Goal: Task Accomplishment & Management: Manage account settings

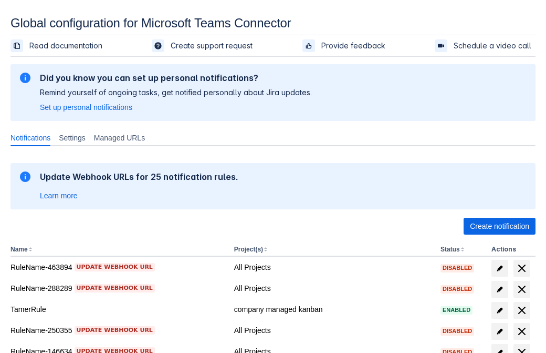
click at [500, 226] on span "Create notification" at bounding box center [499, 226] width 59 height 17
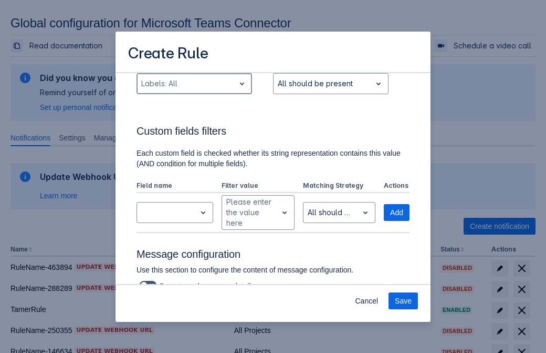
click at [194, 90] on div "Scrollable content" at bounding box center [185, 83] width 89 height 13
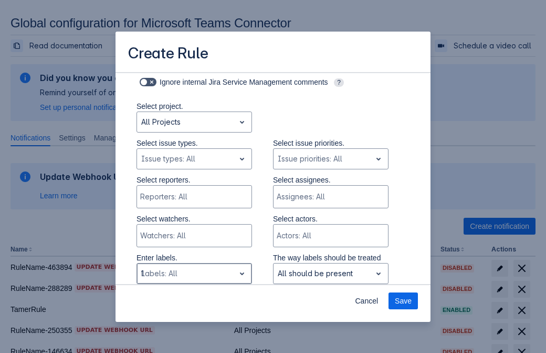
type input "17871_label"
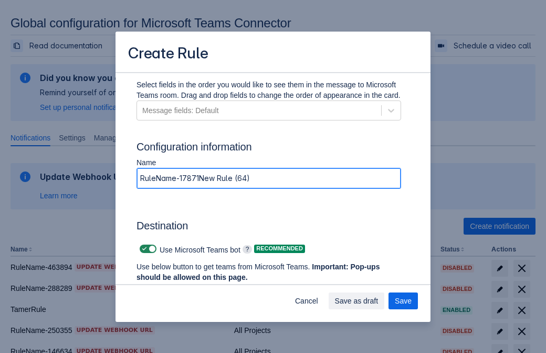
type input "RuleName-17871New Rule (64)"
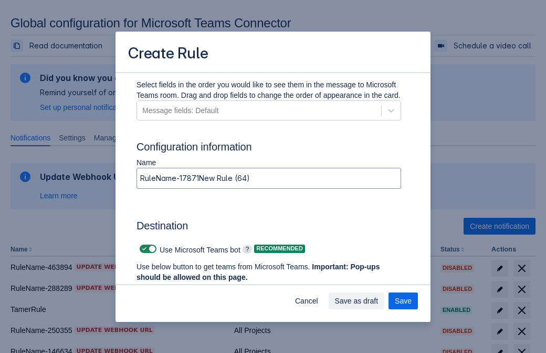
click at [143, 249] on span "Scrollable content" at bounding box center [144, 248] width 8 height 8
click at [143, 249] on input "Scrollable content" at bounding box center [143, 248] width 7 height 7
checkbox input "false"
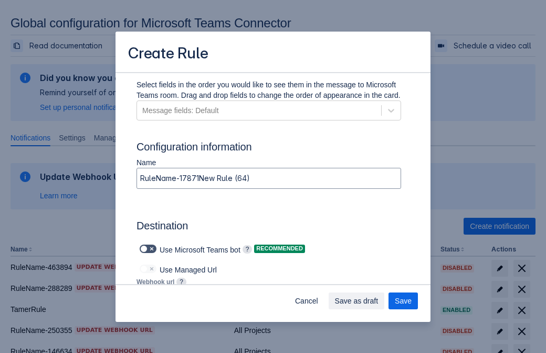
type input "https://prod-172.westeurope.logic.azure.com:443/workflows/ae977bb6ae334c9d95dfe…"
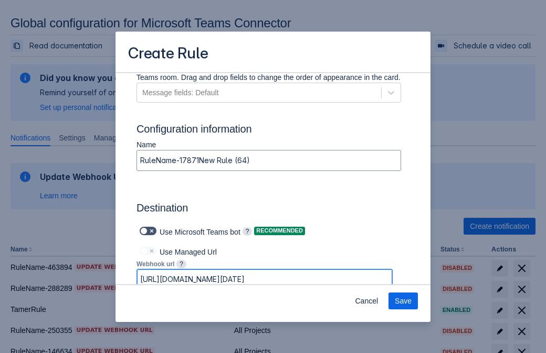
click at [403, 301] on span "Save" at bounding box center [403, 300] width 17 height 17
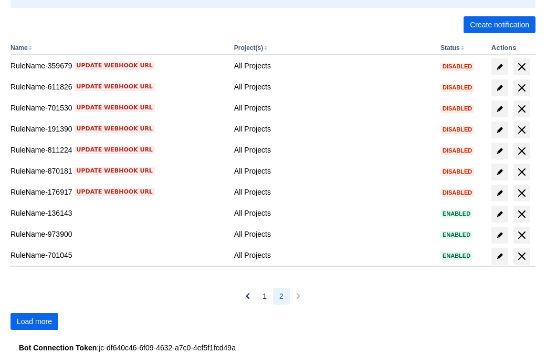
click at [34, 321] on span "Load more" at bounding box center [34, 321] width 35 height 17
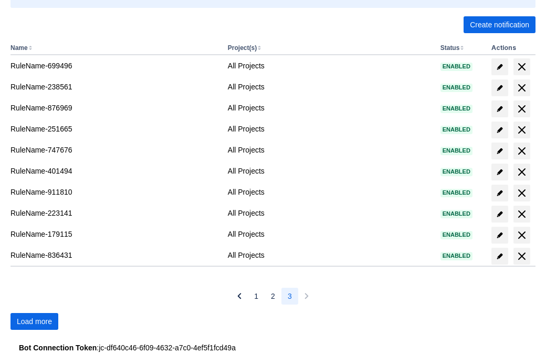
click at [34, 321] on span "Load more" at bounding box center [34, 321] width 35 height 17
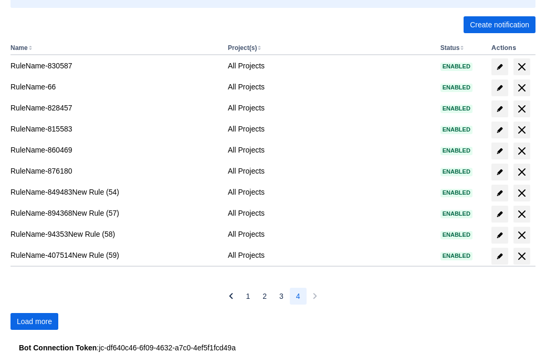
click at [34, 321] on span "Load more" at bounding box center [34, 321] width 35 height 17
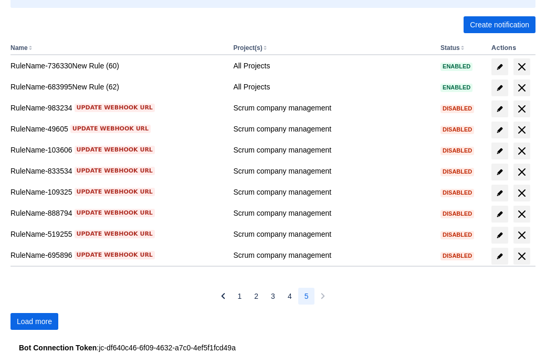
click at [34, 321] on span "Load more" at bounding box center [34, 321] width 35 height 17
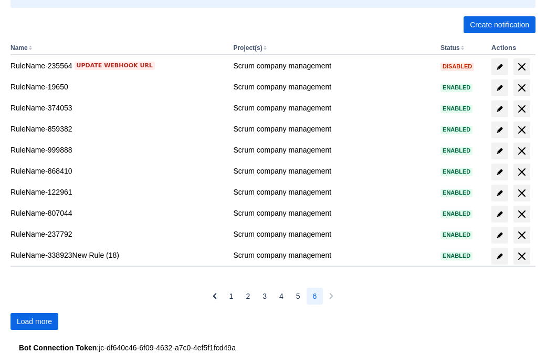
click at [34, 321] on span "Load more" at bounding box center [34, 321] width 35 height 17
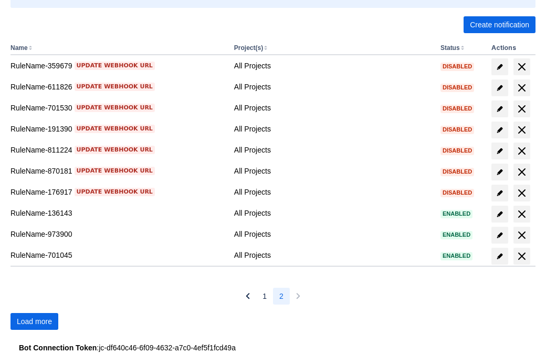
click at [34, 321] on span "Load more" at bounding box center [34, 321] width 35 height 17
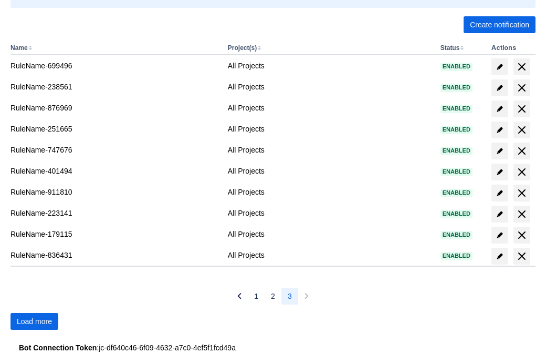
click at [34, 321] on span "Load more" at bounding box center [34, 321] width 35 height 17
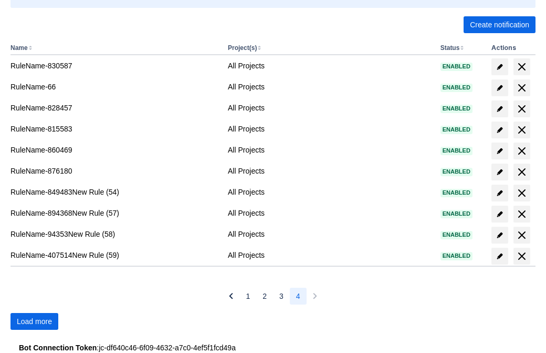
click at [34, 321] on span "Load more" at bounding box center [34, 321] width 35 height 17
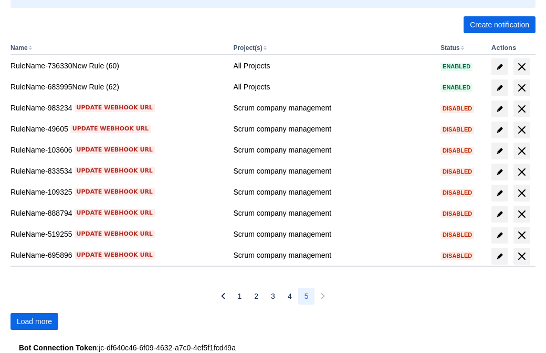
click at [34, 321] on span "Load more" at bounding box center [34, 321] width 35 height 17
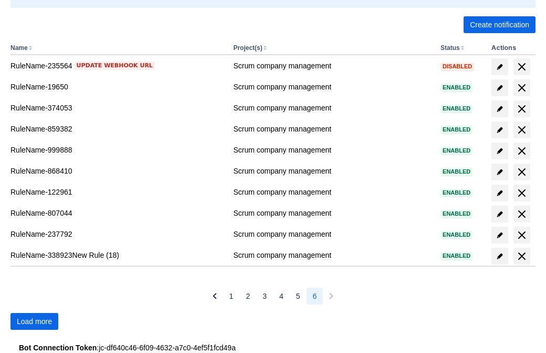
click at [34, 321] on span "Load more" at bounding box center [34, 321] width 35 height 17
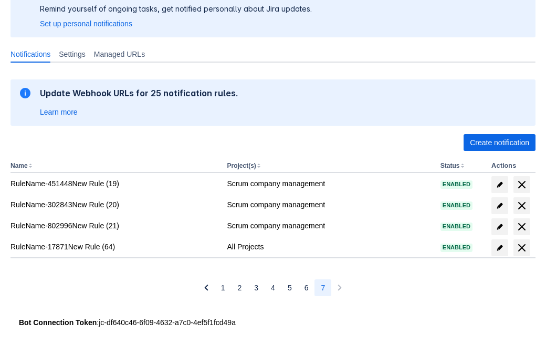
scroll to position [84, 0]
click at [522, 247] on span "delete" at bounding box center [522, 247] width 13 height 13
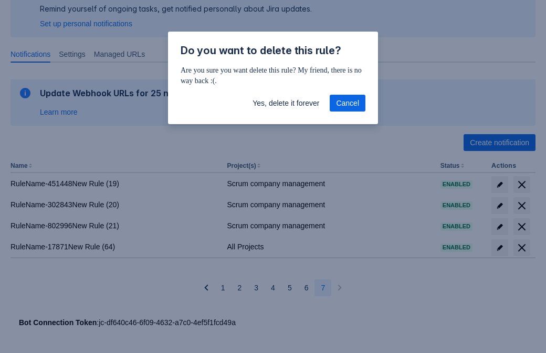
click at [286, 103] on span "Yes, delete it forever" at bounding box center [286, 103] width 67 height 17
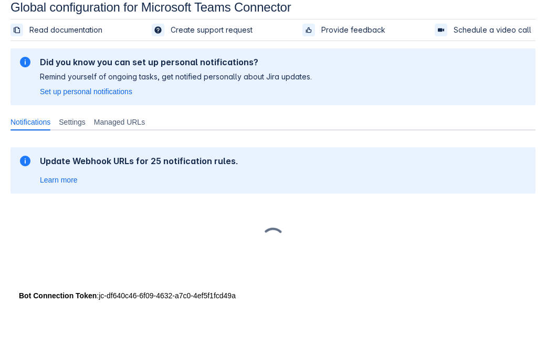
scroll to position [16, 0]
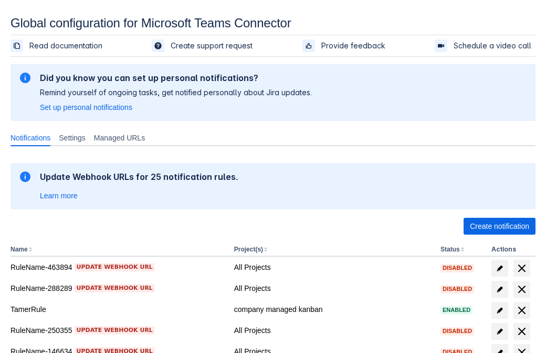
click at [500, 226] on span "Create notification" at bounding box center [499, 226] width 59 height 17
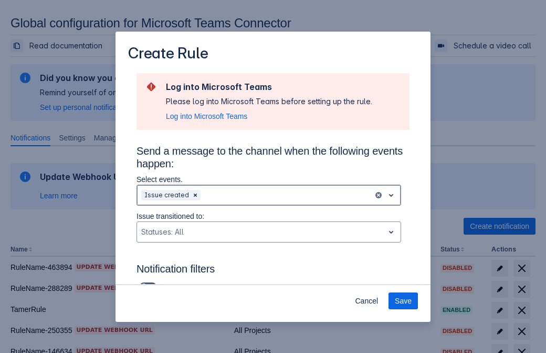
click at [269, 195] on div "Scrollable content" at bounding box center [286, 195] width 167 height 13
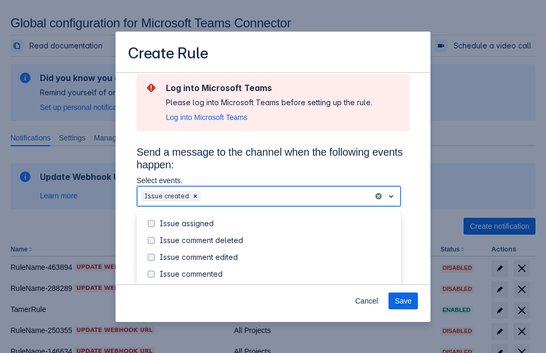
scroll to position [113, 0]
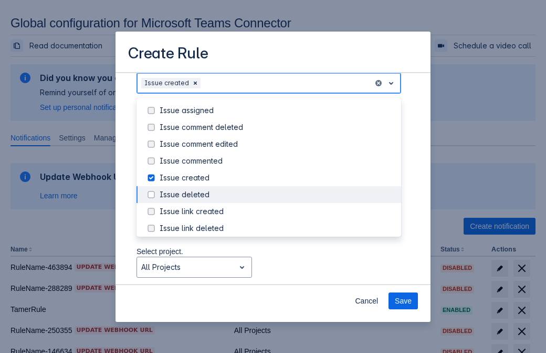
click at [277, 178] on div "Issue created" at bounding box center [277, 177] width 235 height 11
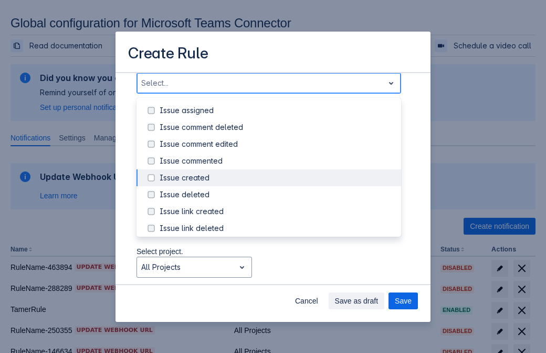
click at [277, 273] on div "Issue updated" at bounding box center [277, 278] width 235 height 11
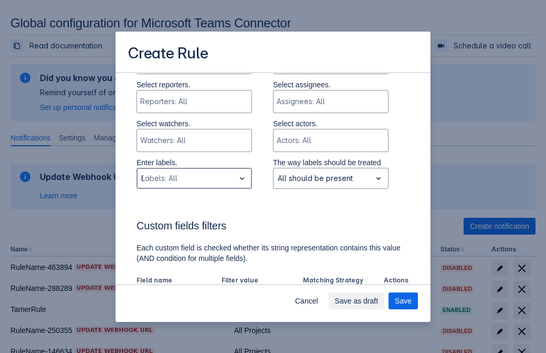
type input "685761_label"
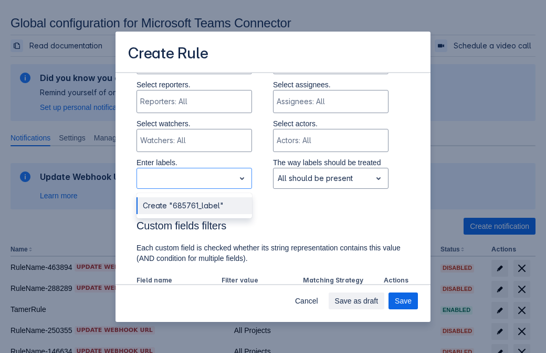
scroll to position [688, 0]
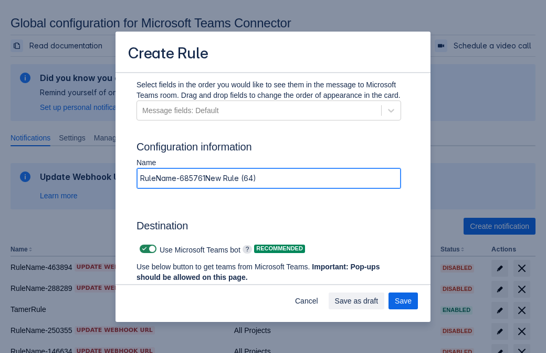
type input "RuleName-685761New Rule (64)"
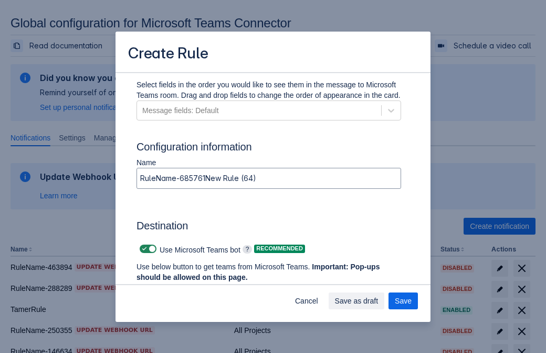
click at [143, 249] on span "Scrollable content" at bounding box center [144, 248] width 8 height 8
click at [143, 249] on input "Scrollable content" at bounding box center [143, 248] width 7 height 7
checkbox input "false"
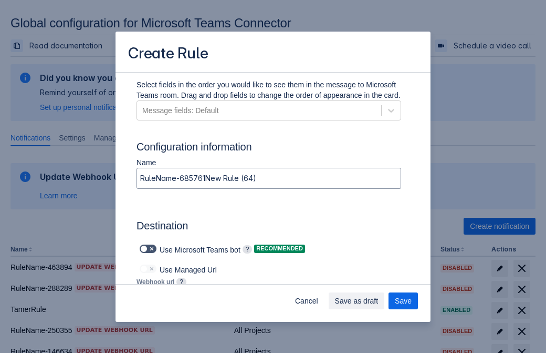
type input "https://prod-112.westeurope.logic.azure.com:443/workflows/bae959254738451b85002…"
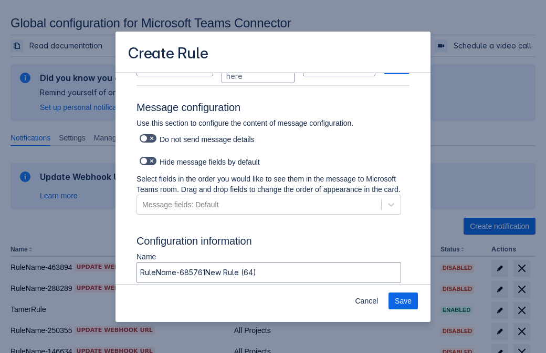
click at [403, 301] on span "Save" at bounding box center [403, 300] width 17 height 17
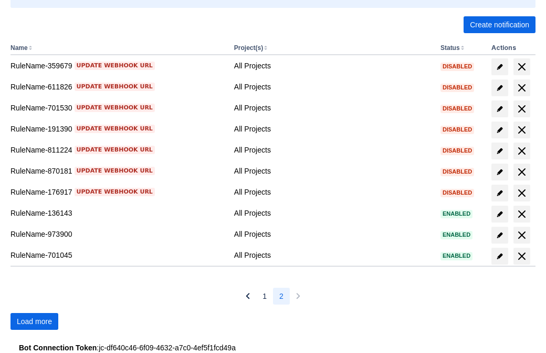
click at [34, 321] on span "Load more" at bounding box center [34, 321] width 35 height 17
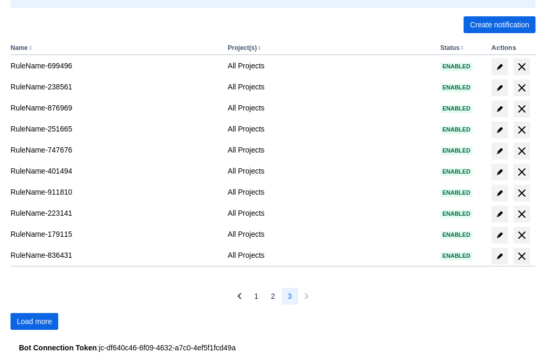
click at [34, 321] on span "Load more" at bounding box center [34, 321] width 35 height 17
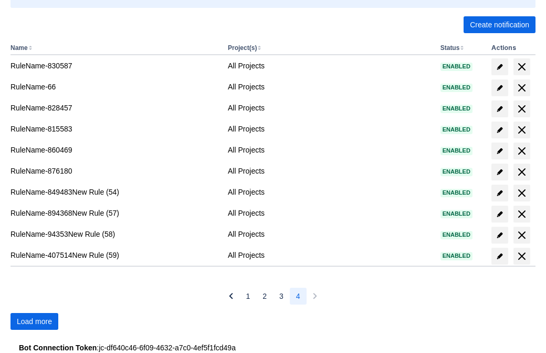
click at [34, 321] on span "Load more" at bounding box center [34, 321] width 35 height 17
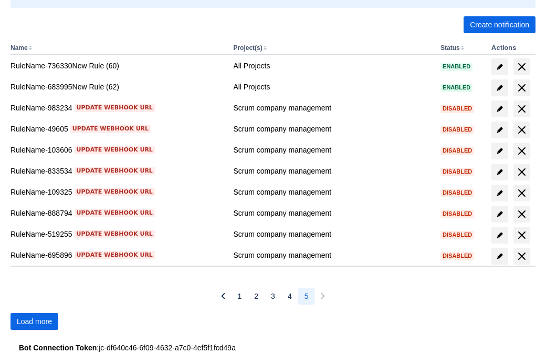
click at [34, 321] on span "Load more" at bounding box center [34, 321] width 35 height 17
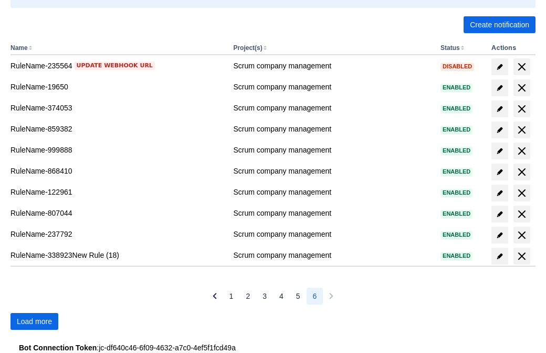
click at [34, 321] on span "Load more" at bounding box center [34, 321] width 35 height 17
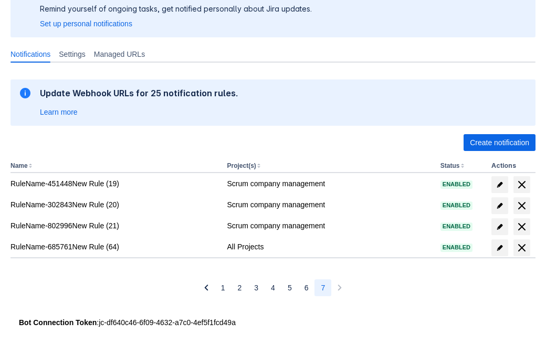
scroll to position [84, 0]
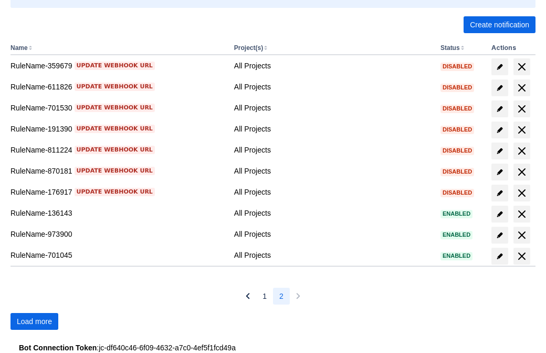
click at [34, 321] on span "Load more" at bounding box center [34, 321] width 35 height 17
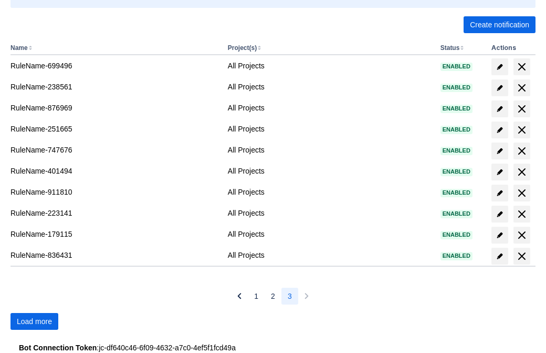
click at [34, 321] on span "Load more" at bounding box center [34, 321] width 35 height 17
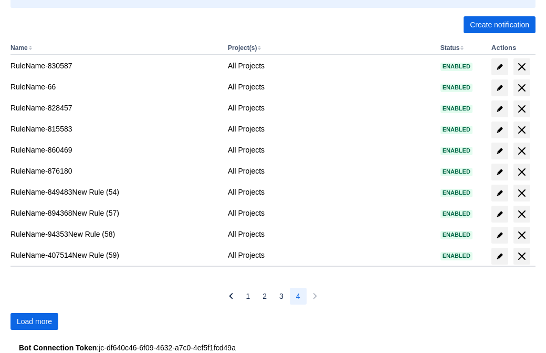
click at [34, 321] on span "Load more" at bounding box center [34, 321] width 35 height 17
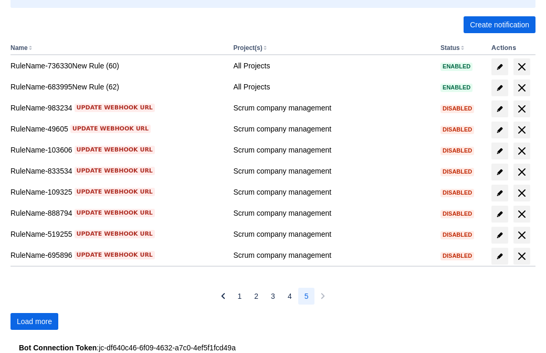
click at [34, 321] on span "Load more" at bounding box center [34, 321] width 35 height 17
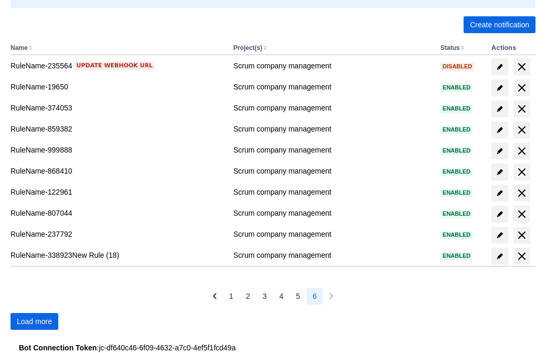
click at [34, 321] on span "Load more" at bounding box center [34, 321] width 35 height 17
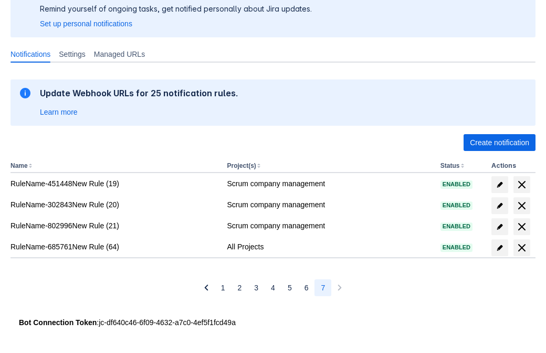
scroll to position [84, 0]
click at [522, 247] on span "delete" at bounding box center [522, 247] width 13 height 13
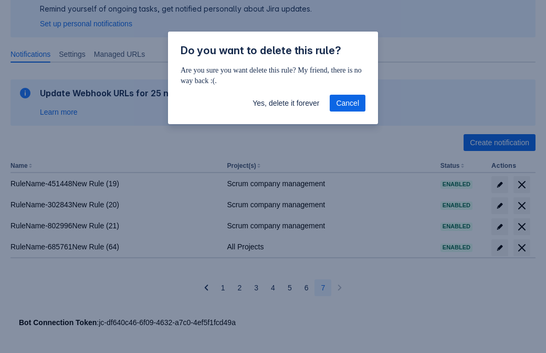
click at [286, 103] on span "Yes, delete it forever" at bounding box center [286, 103] width 67 height 17
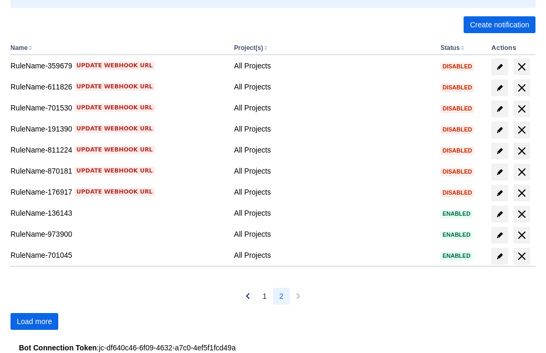
click at [34, 321] on span "Load more" at bounding box center [34, 321] width 35 height 17
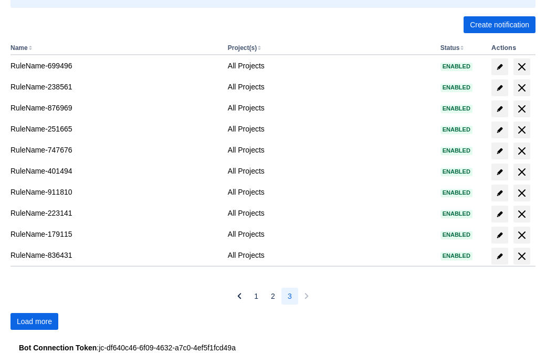
click at [34, 321] on span "Load more" at bounding box center [34, 321] width 35 height 17
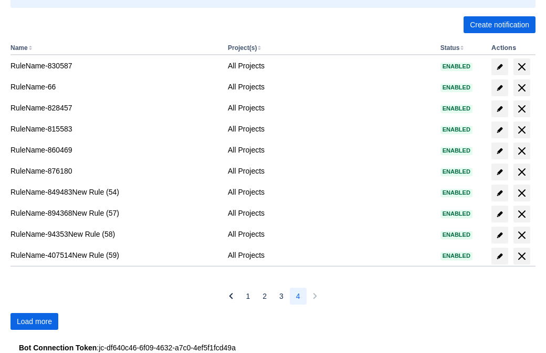
click at [34, 321] on span "Load more" at bounding box center [34, 321] width 35 height 17
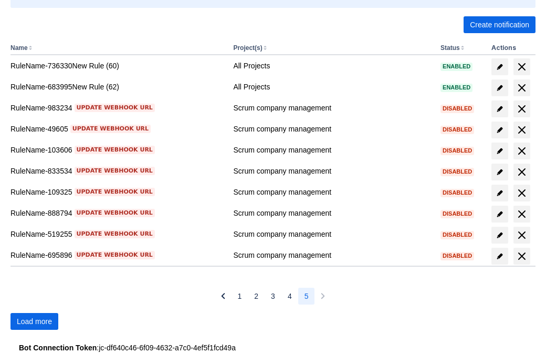
click at [34, 321] on span "Load more" at bounding box center [34, 321] width 35 height 17
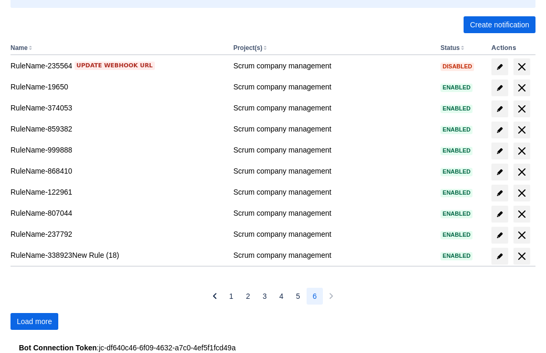
click at [34, 321] on span "Load more" at bounding box center [34, 321] width 35 height 17
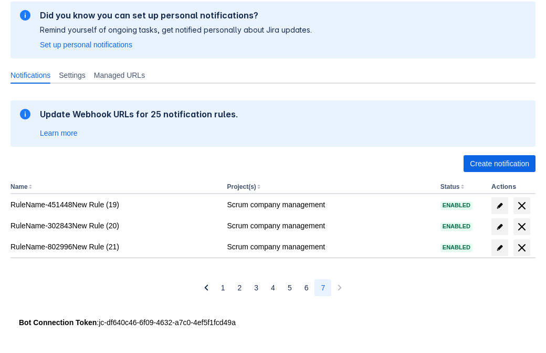
scroll to position [63, 0]
